Goal: Task Accomplishment & Management: Complete application form

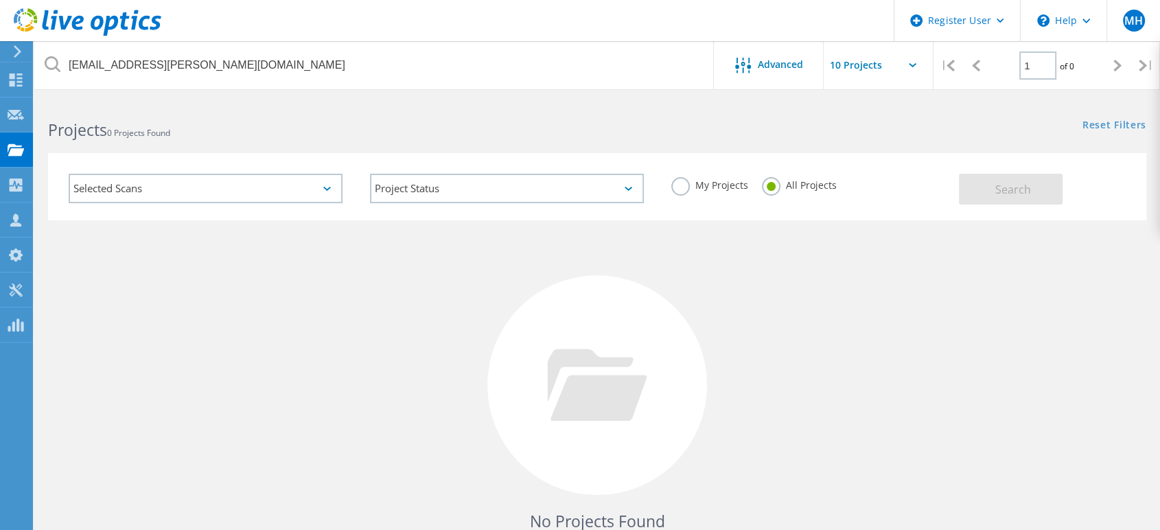
click at [229, 54] on input "[EMAIL_ADDRESS][PERSON_NAME][DOMAIN_NAME]" at bounding box center [374, 65] width 680 height 48
click at [11, 214] on icon at bounding box center [16, 220] width 16 height 13
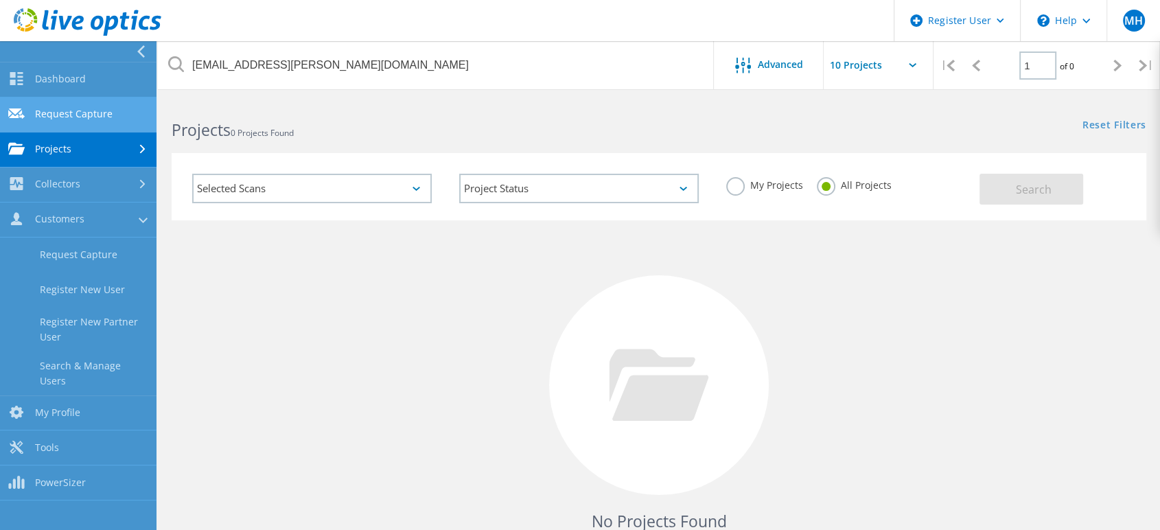
click at [95, 125] on link "Request Capture" at bounding box center [78, 114] width 157 height 35
click at [135, 118] on link "Request Capture" at bounding box center [78, 114] width 157 height 35
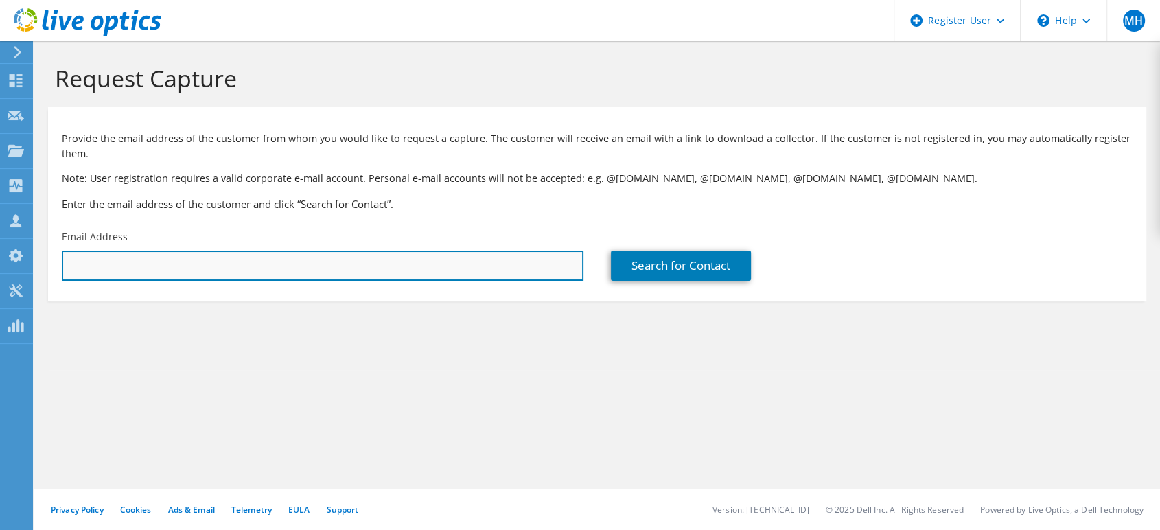
click at [262, 259] on input "text" at bounding box center [323, 266] width 522 height 30
paste input "briansawyer@koc-pa.com"
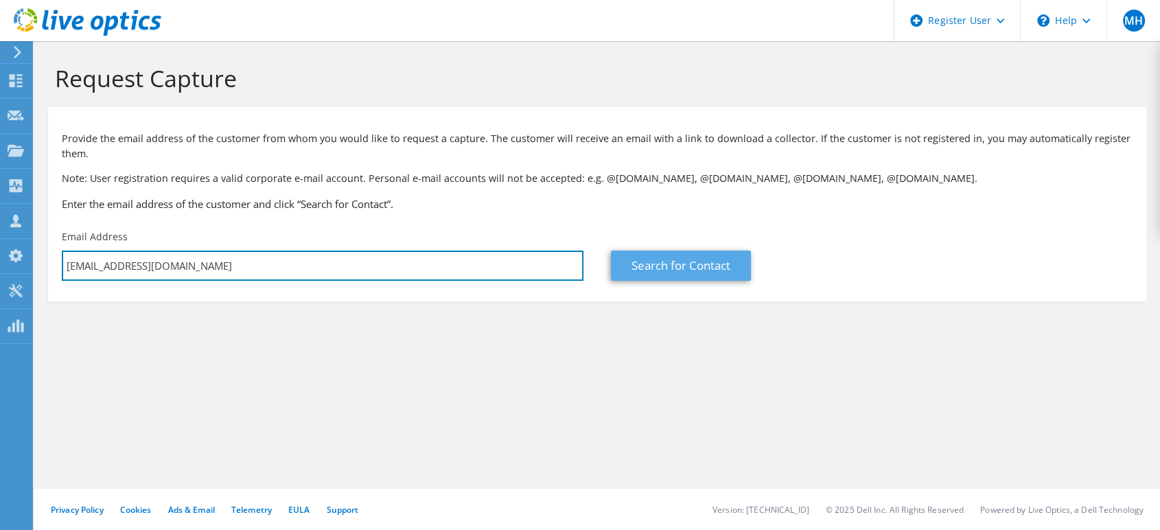
type input "briansawyer@koc-pa.com"
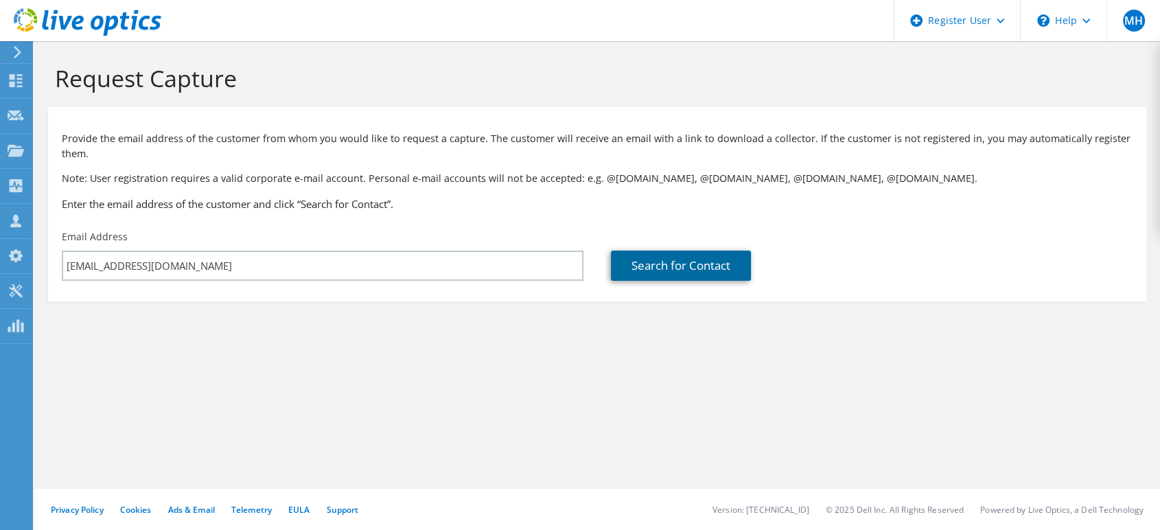
click at [641, 274] on link "Search for Contact" at bounding box center [681, 266] width 140 height 30
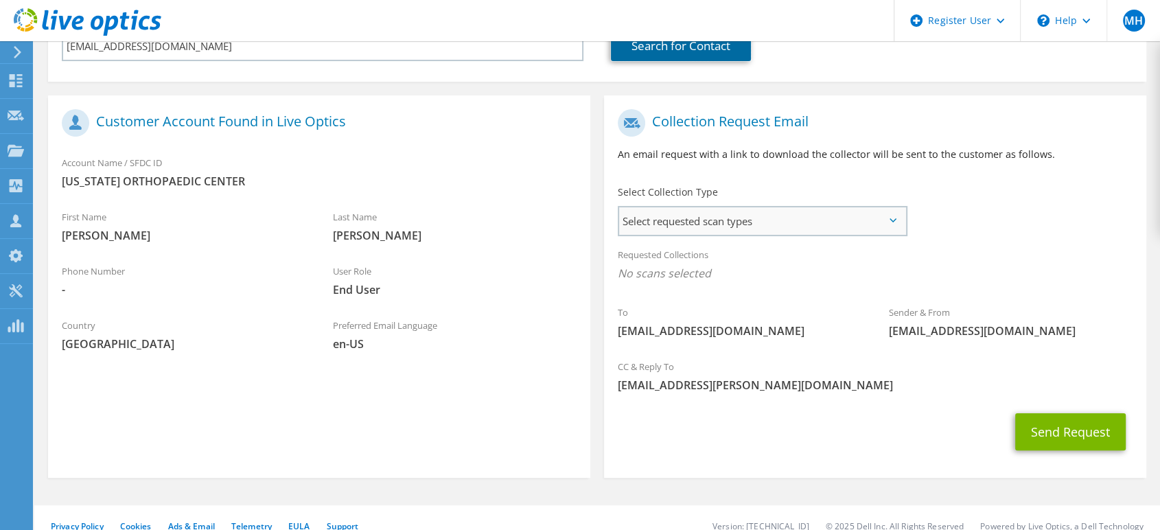
scroll to position [229, 0]
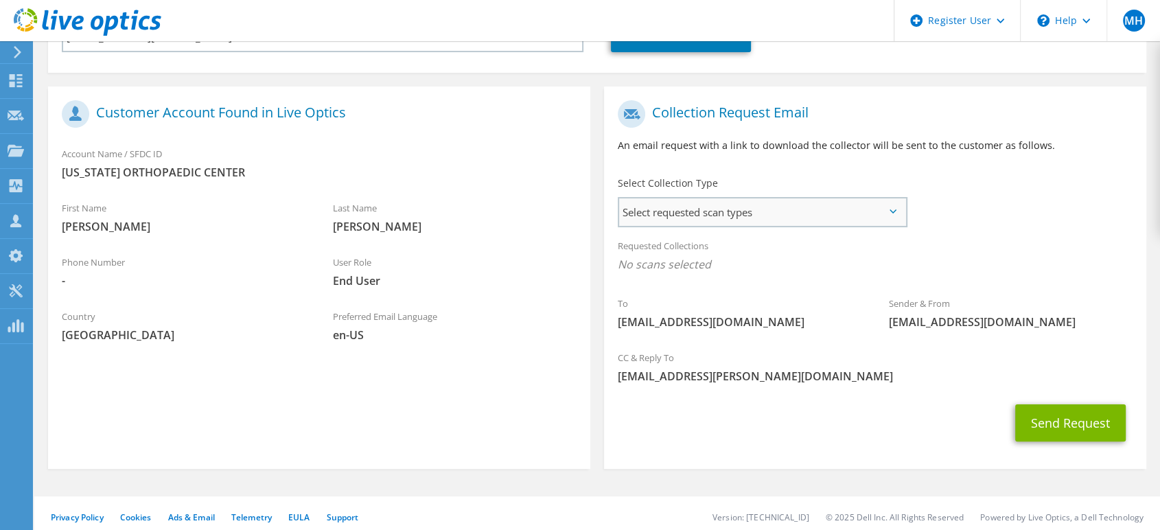
click at [679, 209] on span "Select requested scan types" at bounding box center [762, 211] width 286 height 27
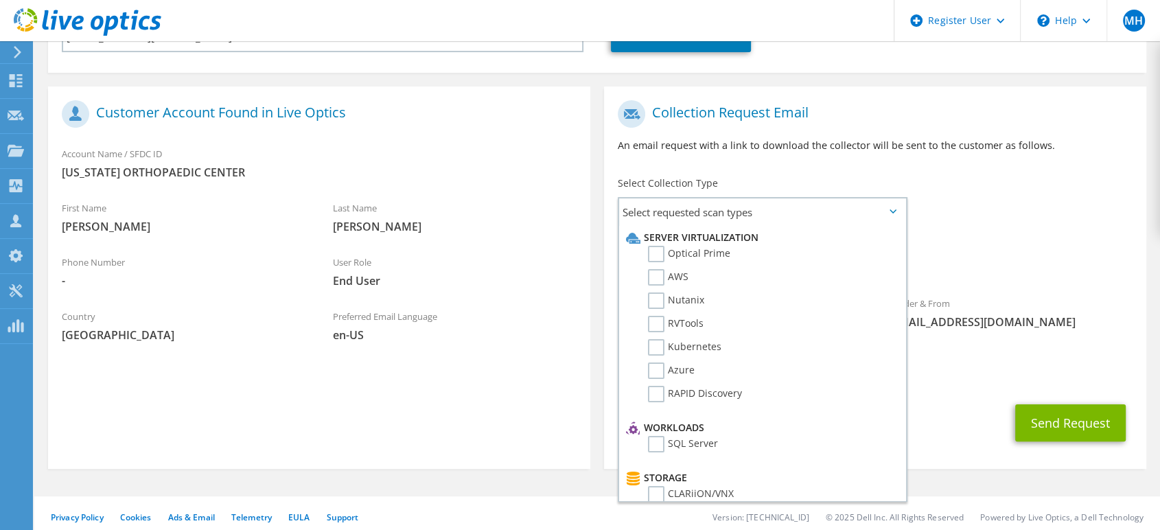
click at [895, 174] on div "Select Collection Type Select requested scan types Server Virtualization Optica…" at bounding box center [762, 201] width 317 height 62
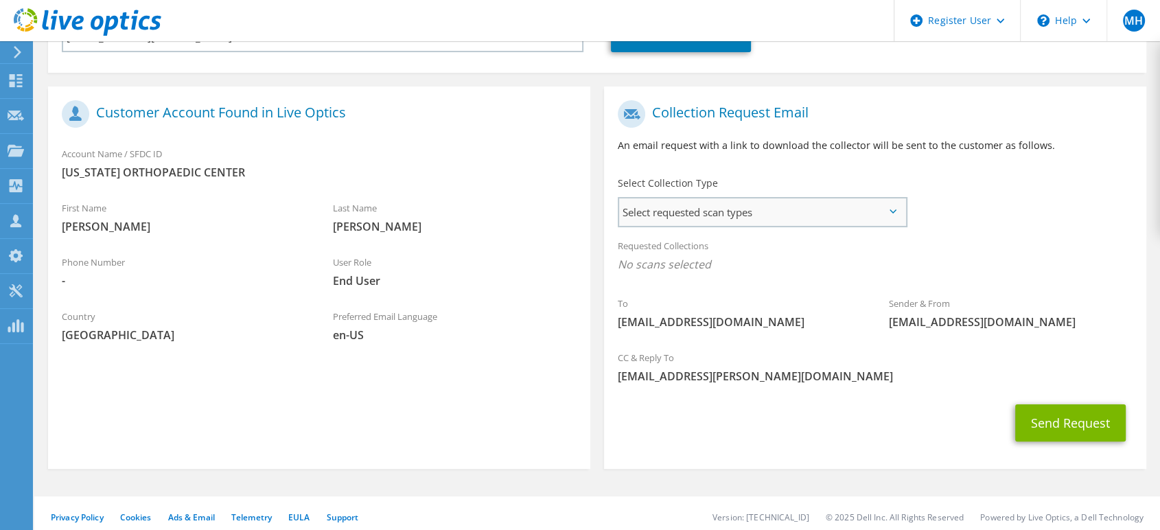
click at [678, 221] on span "Select requested scan types" at bounding box center [762, 211] width 286 height 27
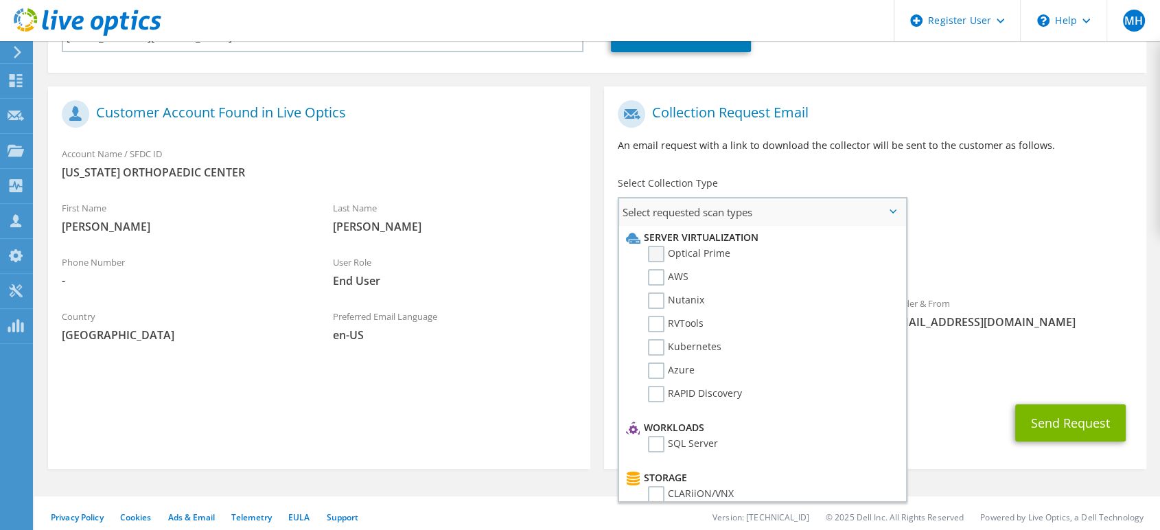
click at [659, 258] on label "Optical Prime" at bounding box center [689, 254] width 82 height 16
click at [0, 0] on input "Optical Prime" at bounding box center [0, 0] width 0 height 0
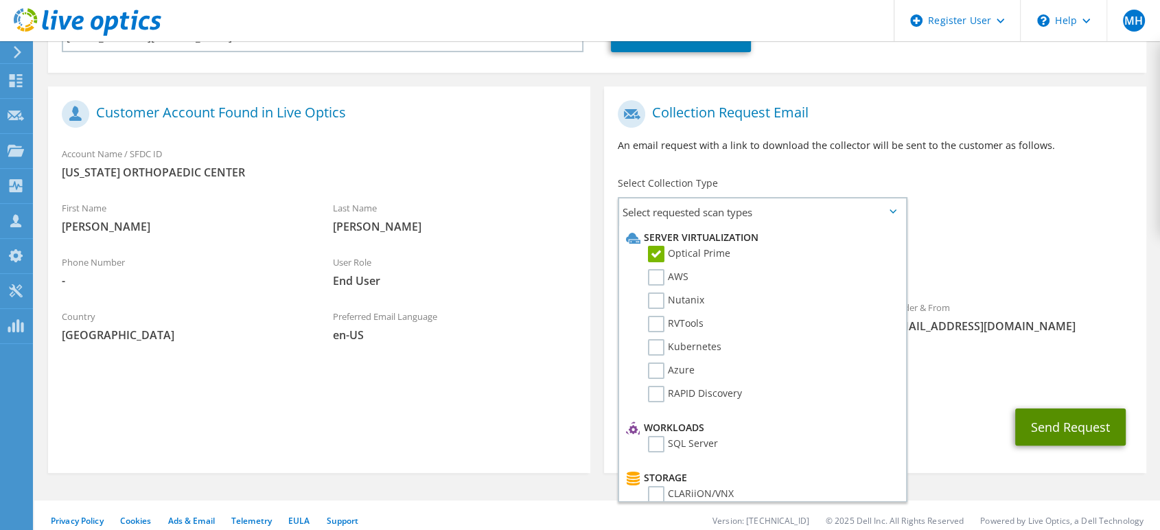
click at [1044, 424] on button "Send Request" at bounding box center [1071, 427] width 111 height 37
